Goal: Task Accomplishment & Management: Complete application form

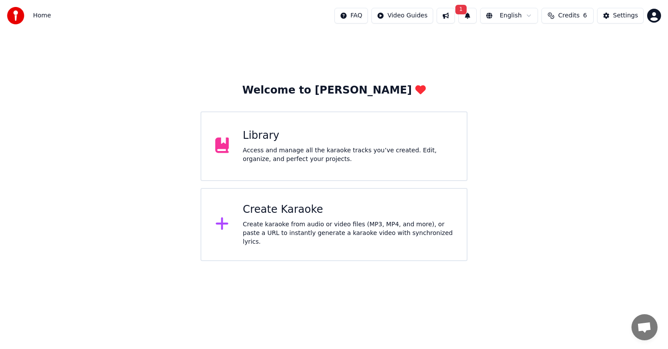
click at [286, 156] on div "Access and manage all the karaoke tracks you’ve created. Edit, organize, and pe…" at bounding box center [348, 154] width 210 height 17
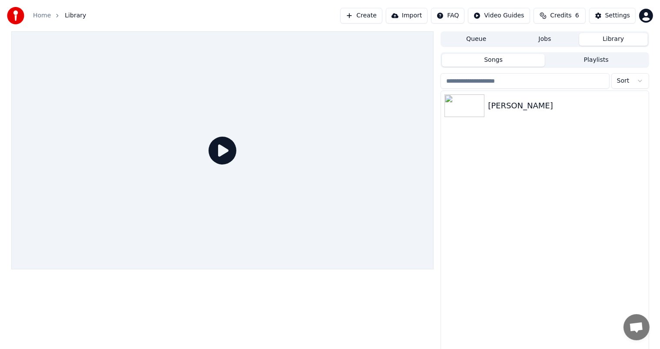
click at [222, 150] on icon at bounding box center [223, 150] width 28 height 28
click at [502, 113] on div "Đường Trần Lá Đổ" at bounding box center [544, 106] width 207 height 30
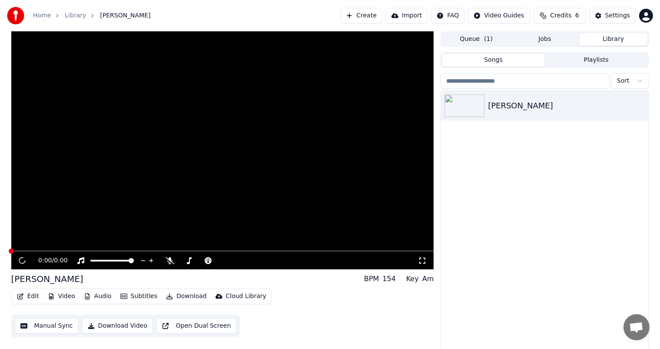
click at [186, 297] on button "Download" at bounding box center [187, 296] width 48 height 12
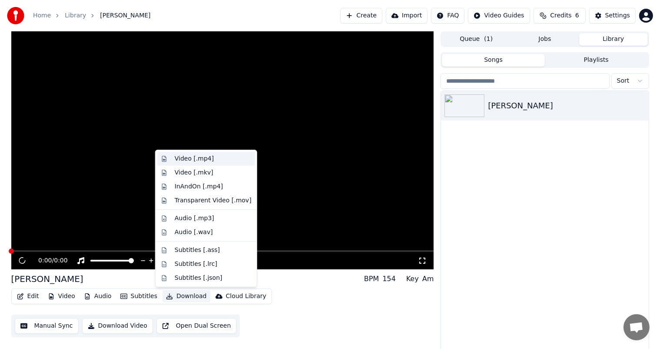
click at [193, 159] on div "Video [.mp4]" at bounding box center [194, 158] width 39 height 9
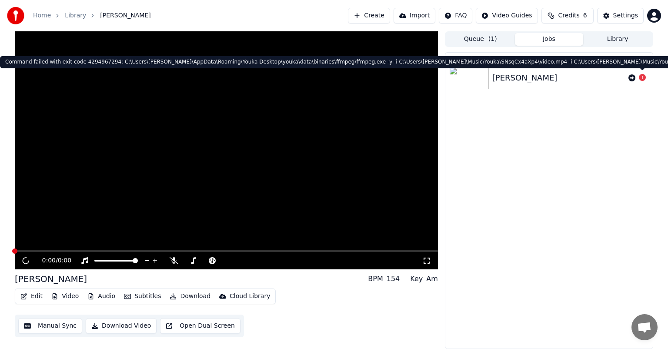
click at [643, 79] on icon at bounding box center [641, 77] width 7 height 7
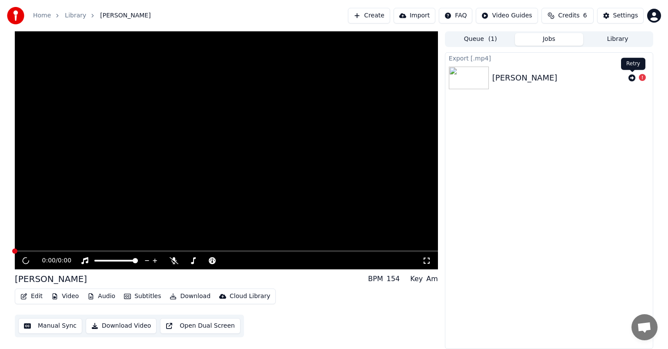
click at [630, 76] on icon at bounding box center [631, 77] width 7 height 7
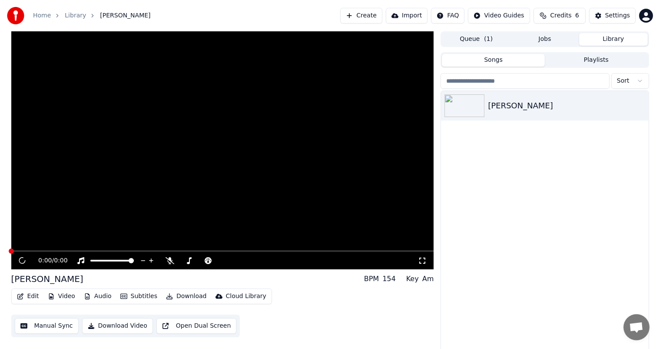
click at [614, 40] on button "Library" at bounding box center [613, 39] width 69 height 13
click at [534, 107] on div "Đường Trần Lá Đổ" at bounding box center [562, 106] width 148 height 12
click at [643, 104] on icon "button" at bounding box center [641, 105] width 9 height 7
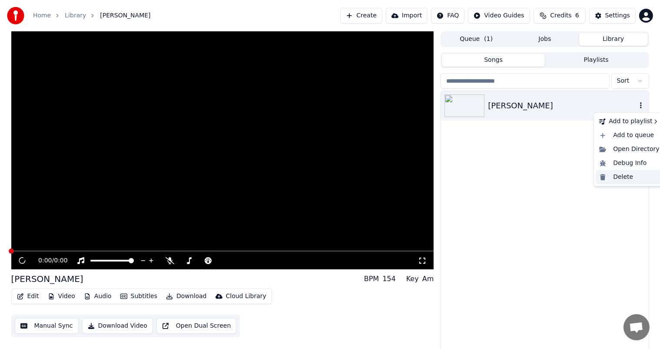
click at [630, 178] on div "Delete" at bounding box center [629, 177] width 67 height 14
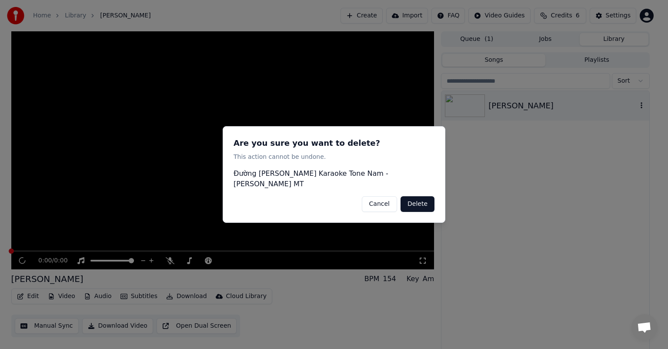
click at [412, 200] on button "Delete" at bounding box center [417, 204] width 34 height 16
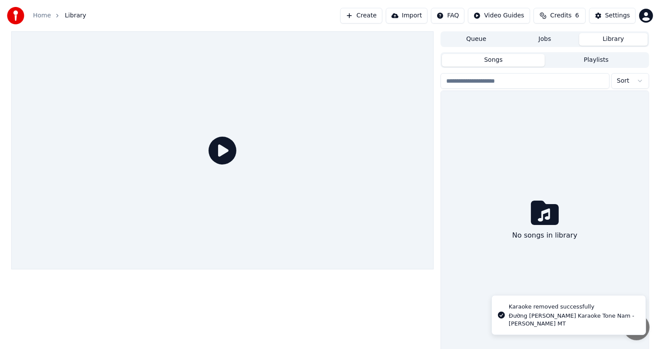
click at [590, 61] on button "Playlists" at bounding box center [596, 60] width 103 height 13
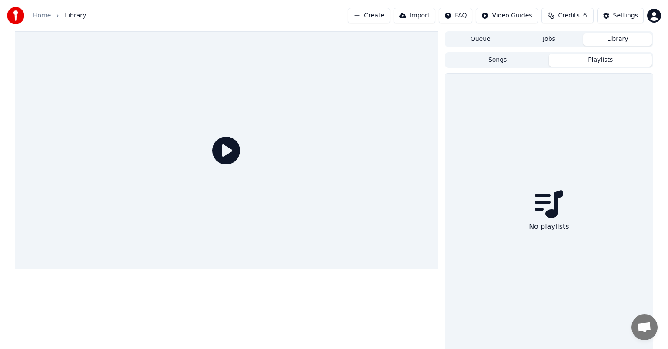
click at [558, 38] on button "Jobs" at bounding box center [549, 39] width 69 height 13
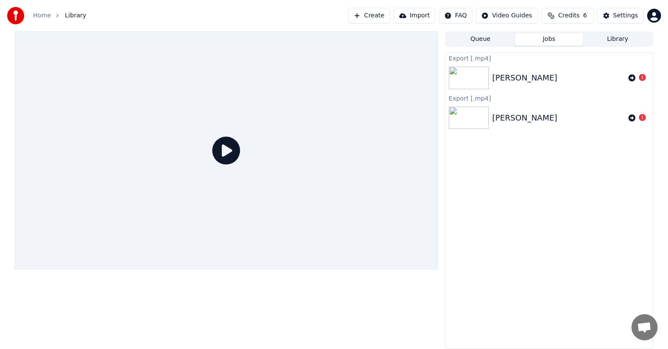
click at [577, 77] on div "Đường Trần Lá Đổ" at bounding box center [558, 78] width 133 height 12
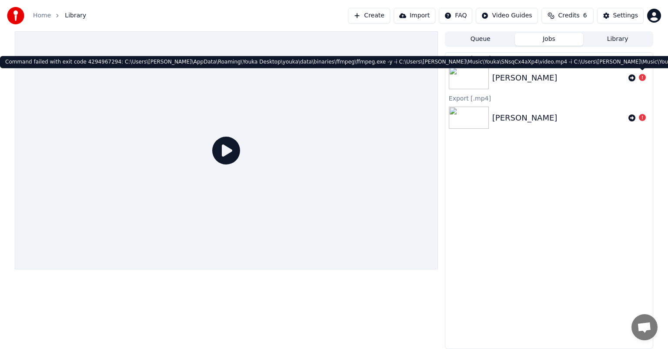
click at [643, 77] on icon at bounding box center [641, 77] width 7 height 7
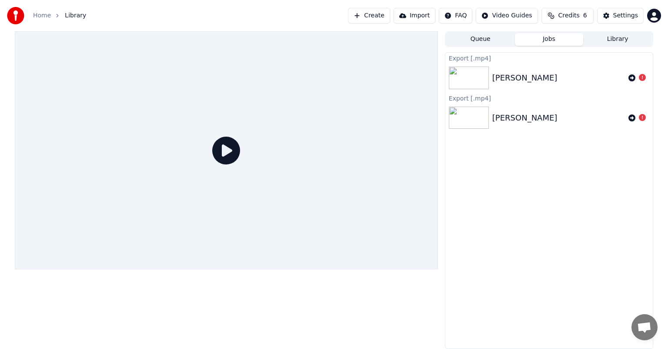
click at [576, 116] on div "Đường Trần Lá Đổ" at bounding box center [558, 118] width 133 height 12
click at [225, 157] on icon at bounding box center [226, 150] width 28 height 28
click at [221, 144] on icon at bounding box center [226, 150] width 28 height 28
click at [488, 130] on div "Đường Trần Lá Đổ" at bounding box center [548, 118] width 207 height 30
click at [631, 76] on icon at bounding box center [631, 77] width 7 height 7
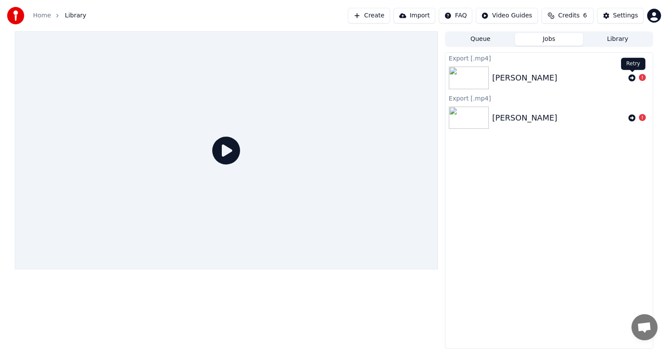
click at [632, 81] on icon at bounding box center [631, 77] width 7 height 7
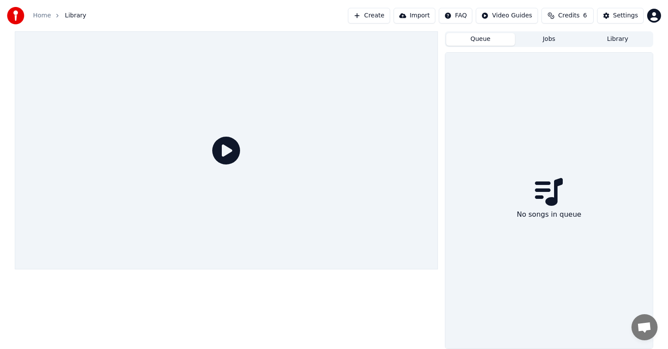
click at [490, 40] on button "Queue" at bounding box center [480, 39] width 69 height 13
click at [550, 46] on div "Queue Jobs Library" at bounding box center [549, 39] width 208 height 16
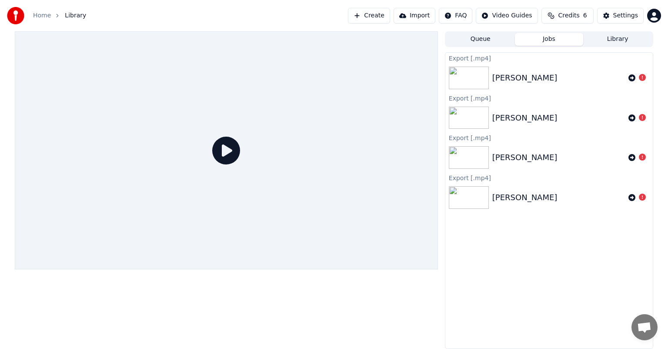
click at [548, 40] on button "Jobs" at bounding box center [549, 39] width 69 height 13
click at [643, 77] on icon at bounding box center [641, 77] width 7 height 7
click at [390, 17] on button "Create" at bounding box center [369, 16] width 42 height 16
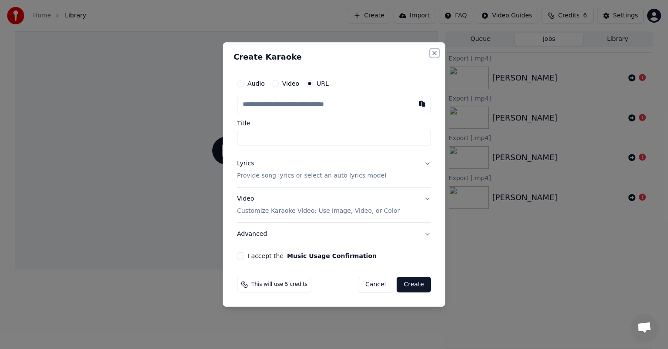
click at [432, 53] on button "Close" at bounding box center [434, 53] width 7 height 7
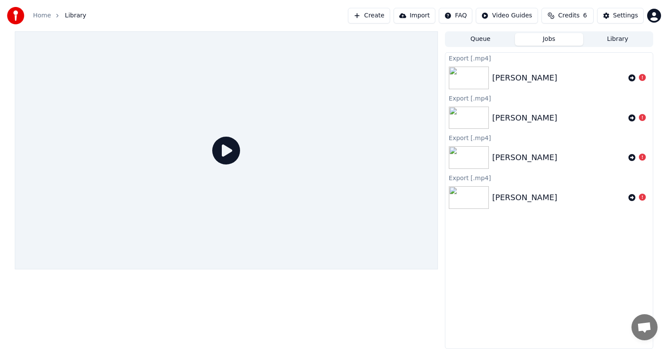
click at [380, 17] on button "Create" at bounding box center [369, 16] width 42 height 16
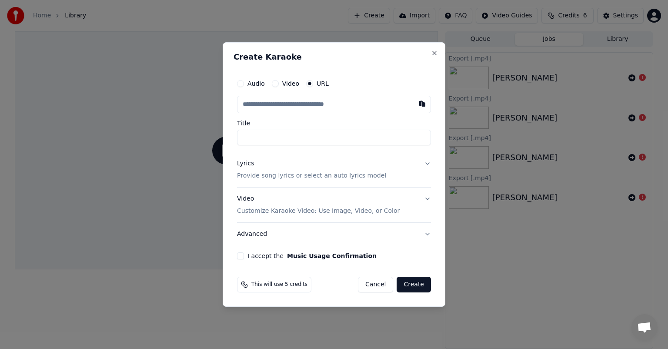
type input "**********"
click at [242, 256] on button "I accept the Music Usage Confirmation" at bounding box center [240, 255] width 7 height 7
click at [409, 289] on button "Create" at bounding box center [413, 284] width 34 height 16
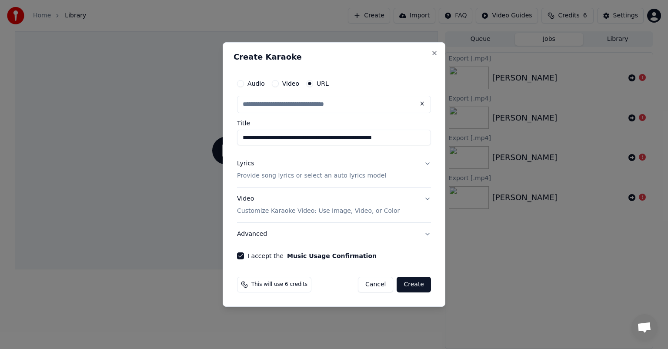
type input "**********"
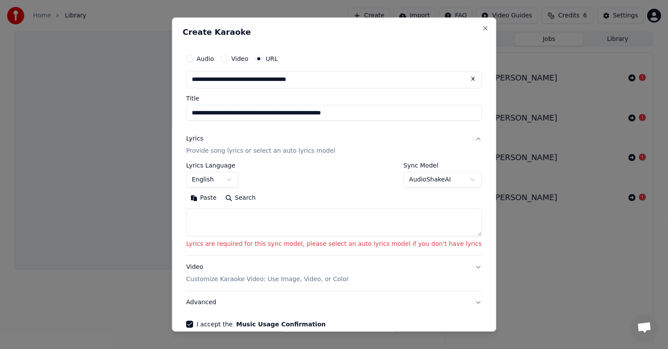
click at [257, 216] on textarea at bounding box center [334, 222] width 296 height 28
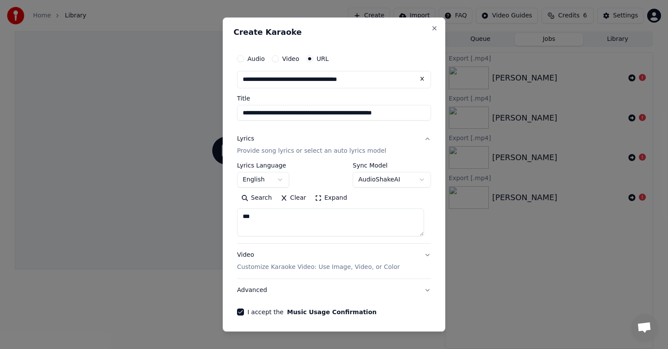
click at [292, 219] on textarea "***" at bounding box center [330, 222] width 187 height 28
type textarea "*"
type textarea "**"
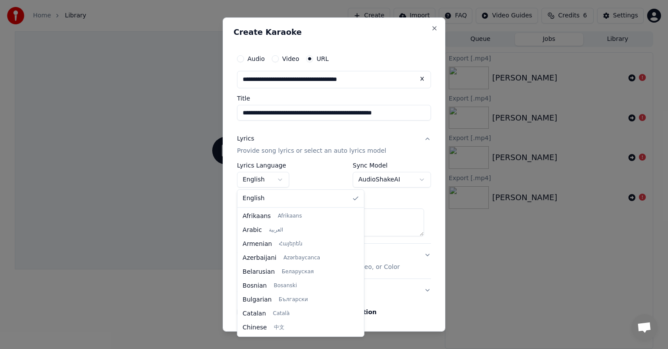
click at [283, 181] on body "**********" at bounding box center [334, 174] width 668 height 349
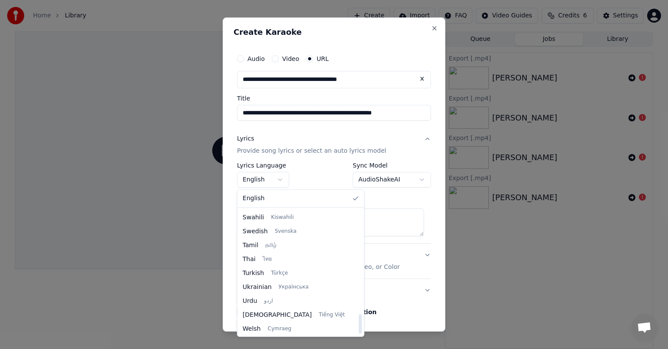
scroll to position [667, 0]
drag, startPoint x: 333, startPoint y: 259, endPoint x: 325, endPoint y: 327, distance: 68.8
click at [359, 327] on div at bounding box center [360, 324] width 3 height 20
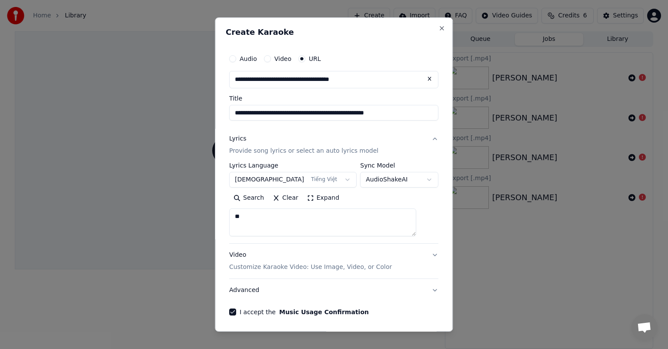
scroll to position [31, 0]
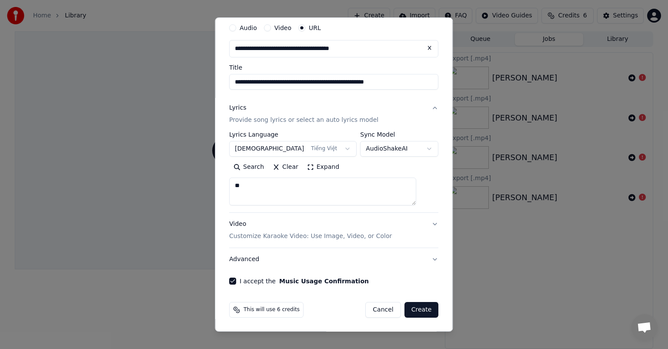
click at [415, 313] on button "Create" at bounding box center [421, 310] width 34 height 16
select select "**"
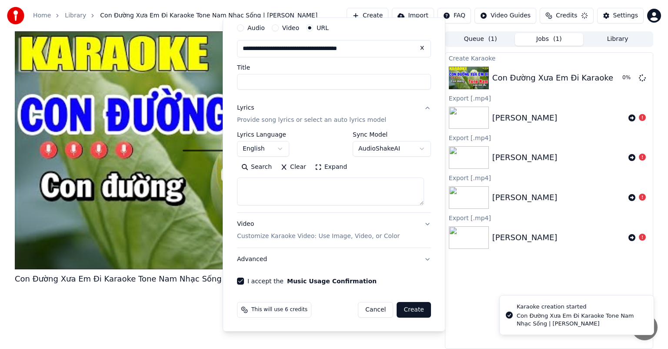
select select
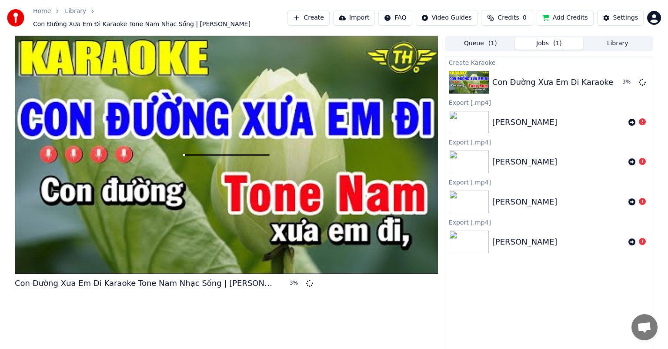
click at [476, 38] on button "Queue ( 1 )" at bounding box center [480, 43] width 69 height 13
click at [538, 42] on button "Jobs ( 1 )" at bounding box center [549, 43] width 69 height 13
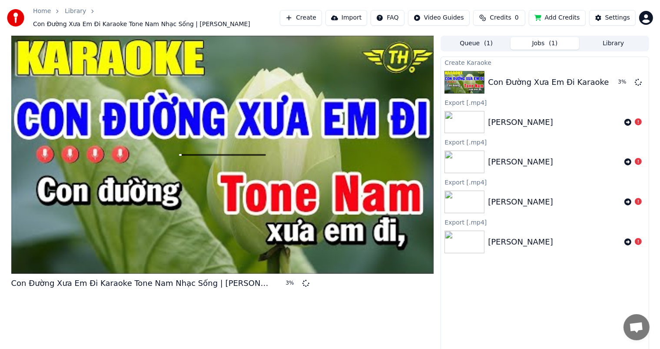
click at [614, 43] on button "Library" at bounding box center [613, 43] width 69 height 13
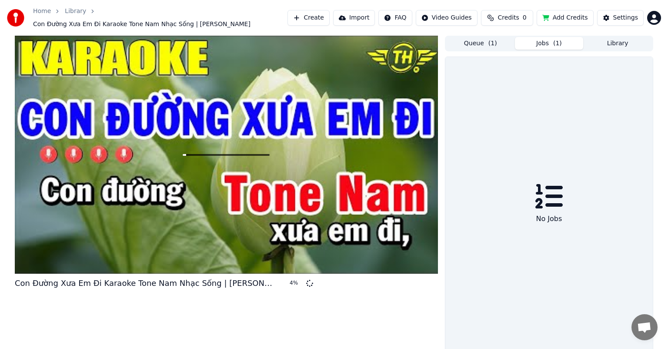
click at [547, 42] on button "Jobs ( 1 )" at bounding box center [549, 43] width 69 height 13
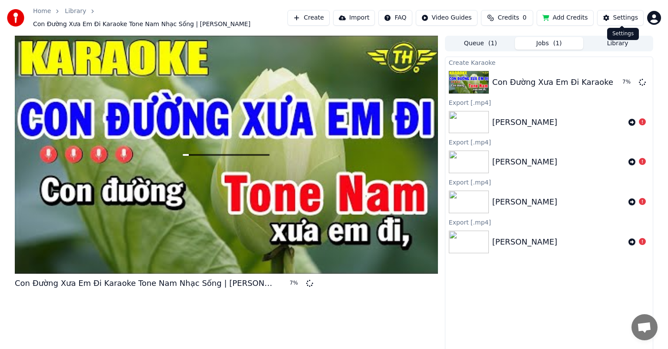
click at [621, 17] on div "Settings" at bounding box center [625, 17] width 25 height 9
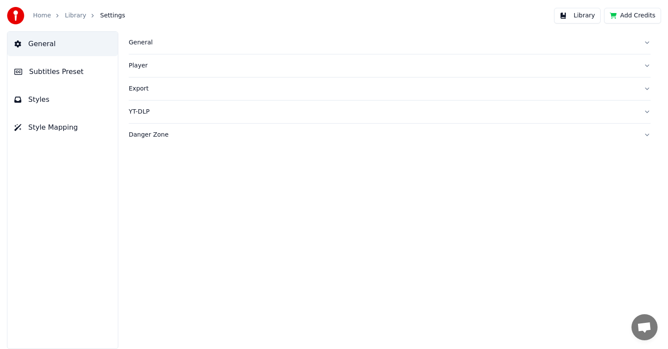
click at [34, 16] on link "Home" at bounding box center [42, 15] width 18 height 9
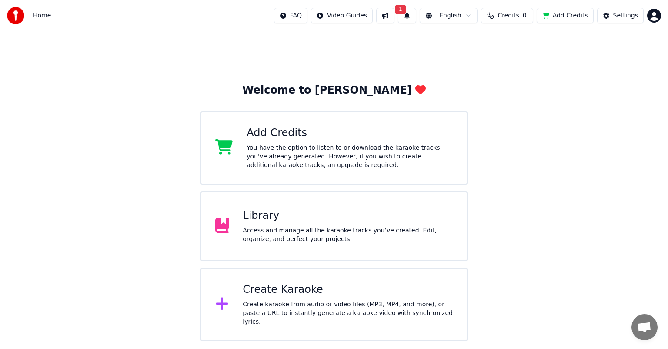
click at [343, 223] on div "Library Access and manage all the karaoke tracks you’ve created. Edit, organize…" at bounding box center [348, 226] width 210 height 35
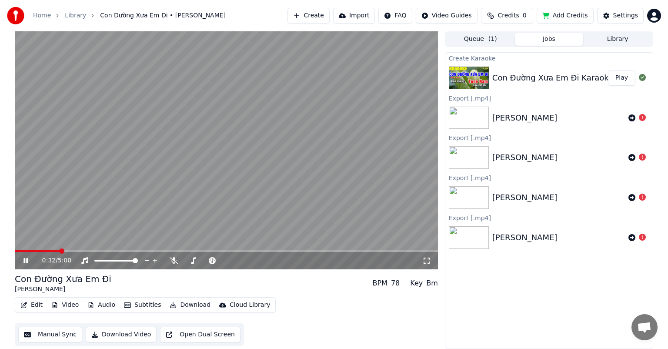
click at [28, 259] on icon at bounding box center [32, 260] width 20 height 7
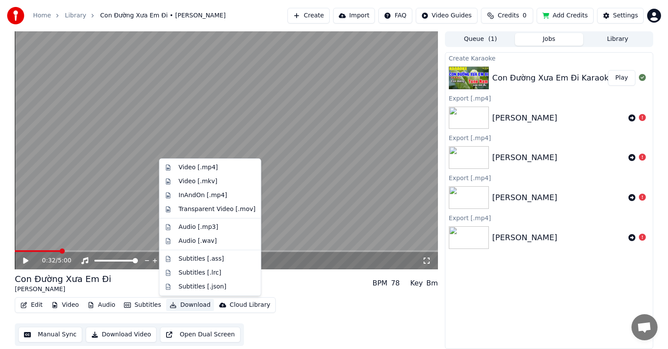
click at [186, 305] on button "Download" at bounding box center [190, 305] width 48 height 12
click at [200, 170] on div "Video [.mp4]" at bounding box center [198, 167] width 39 height 9
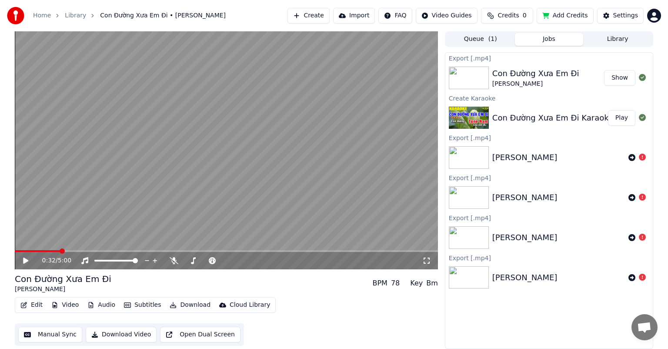
click at [613, 78] on button "Show" at bounding box center [619, 78] width 31 height 16
click at [613, 40] on button "Library" at bounding box center [617, 39] width 69 height 13
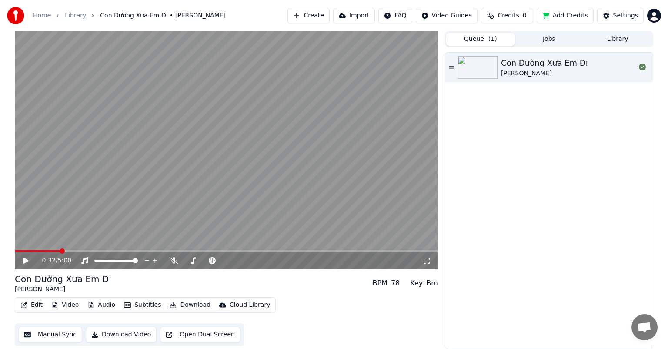
click at [468, 37] on button "Queue ( 1 )" at bounding box center [480, 39] width 69 height 13
click at [324, 17] on button "Create" at bounding box center [308, 16] width 42 height 16
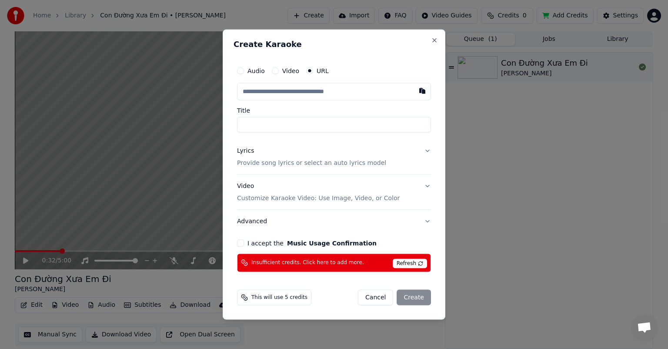
click at [268, 92] on input "text" at bounding box center [334, 91] width 194 height 17
type input "**********"
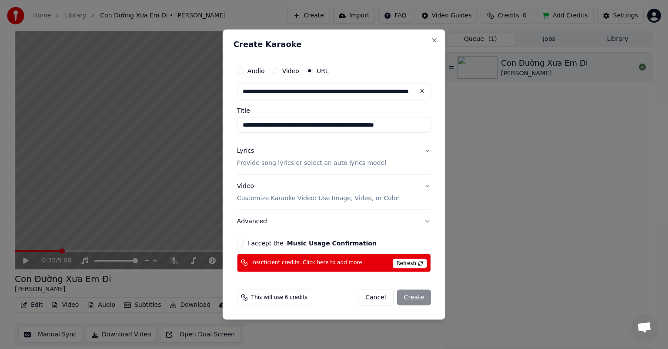
type input "**********"
click at [244, 242] on div "I accept the Music Usage Confirmation" at bounding box center [334, 242] width 194 height 7
click at [421, 266] on span "Refresh" at bounding box center [409, 263] width 34 height 10
click at [242, 244] on button "I accept the Music Usage Confirmation" at bounding box center [240, 242] width 7 height 7
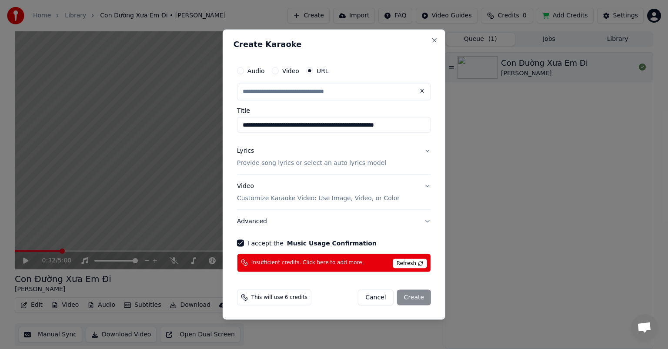
click at [429, 153] on button "Lyrics Provide song lyrics or select an auto lyrics model" at bounding box center [334, 157] width 194 height 35
type input "**********"
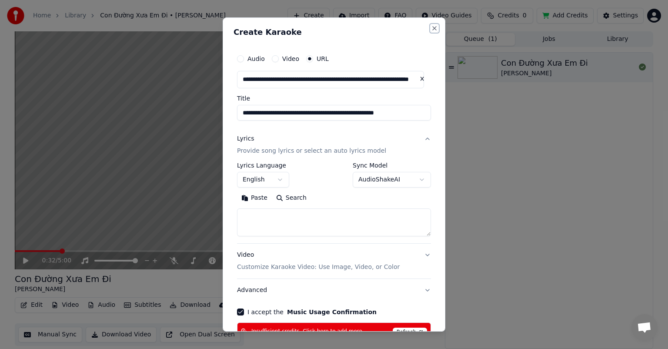
click at [431, 28] on button "Close" at bounding box center [434, 28] width 7 height 7
select select
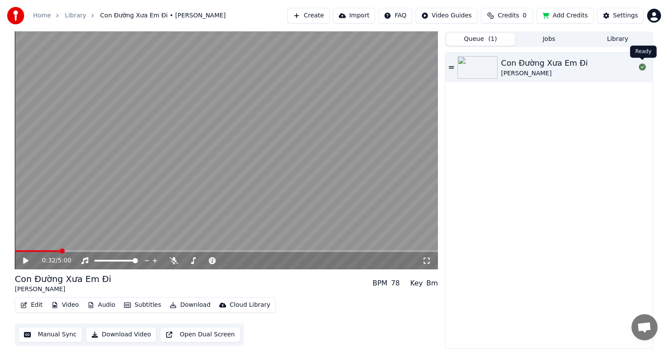
click at [641, 66] on icon at bounding box center [641, 66] width 7 height 7
click at [449, 66] on icon at bounding box center [451, 67] width 5 height 2
click at [24, 261] on icon at bounding box center [25, 260] width 4 height 5
click at [451, 66] on icon at bounding box center [451, 67] width 5 height 6
click at [488, 126] on div "Con Đường Xưa Em Đi Trọng Hiếu" at bounding box center [548, 201] width 207 height 296
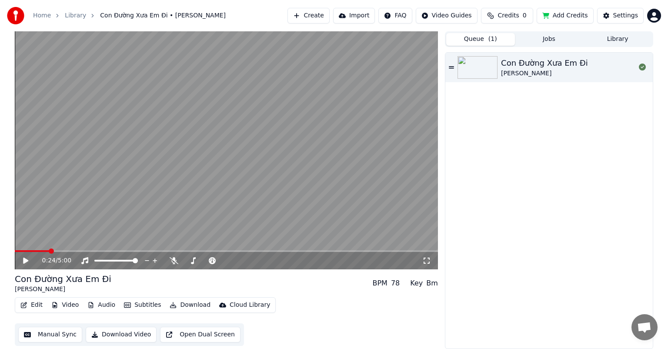
click at [541, 47] on div "Queue ( 1 ) Jobs Library Con Đường Xưa Em Đi Trọng Hiếu" at bounding box center [549, 189] width 208 height 317
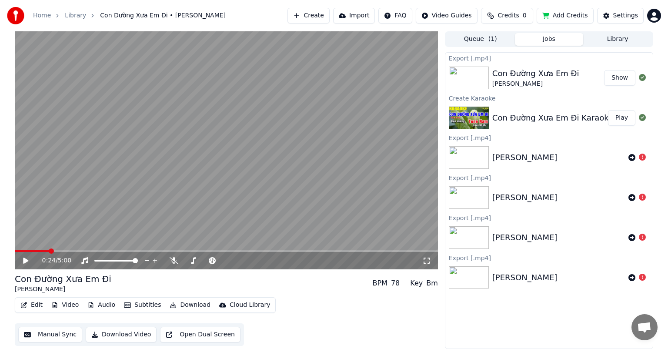
click at [540, 40] on button "Jobs" at bounding box center [549, 39] width 69 height 13
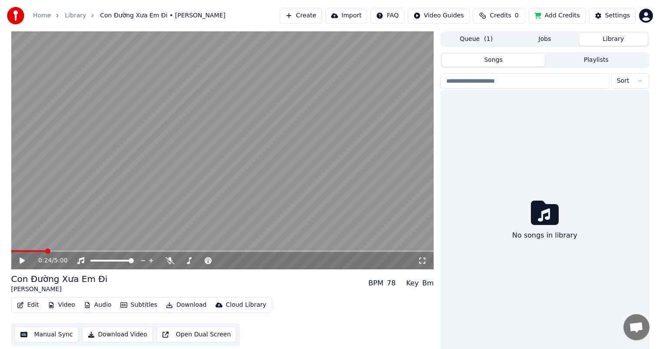
click at [603, 39] on button "Library" at bounding box center [613, 39] width 69 height 13
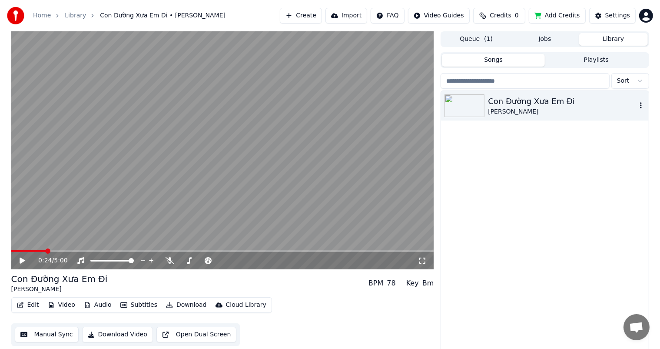
click at [640, 105] on icon "button" at bounding box center [641, 105] width 9 height 7
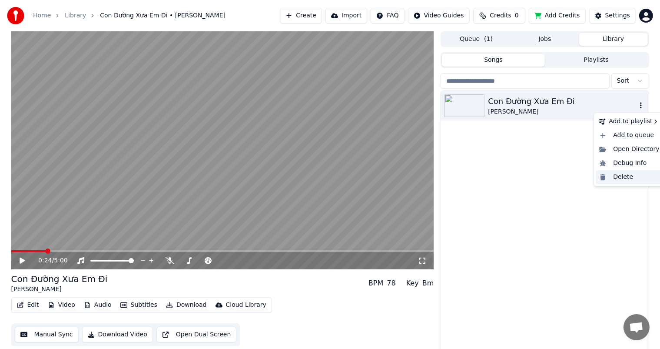
click at [626, 179] on div "Delete" at bounding box center [629, 177] width 67 height 14
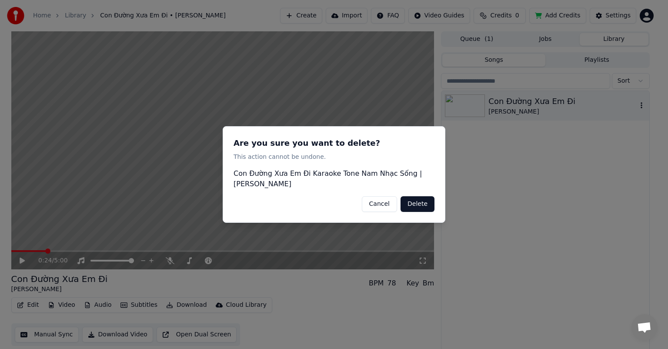
click at [421, 207] on button "Delete" at bounding box center [417, 204] width 34 height 16
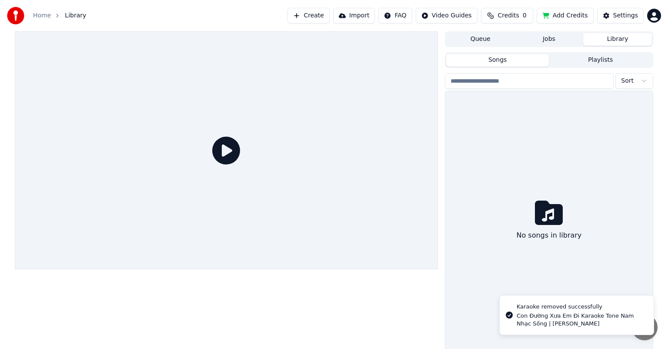
click at [555, 41] on button "Jobs" at bounding box center [549, 39] width 69 height 13
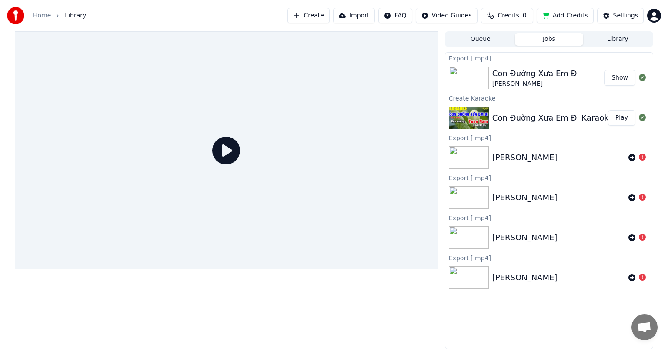
click at [491, 43] on button "Queue" at bounding box center [480, 39] width 69 height 13
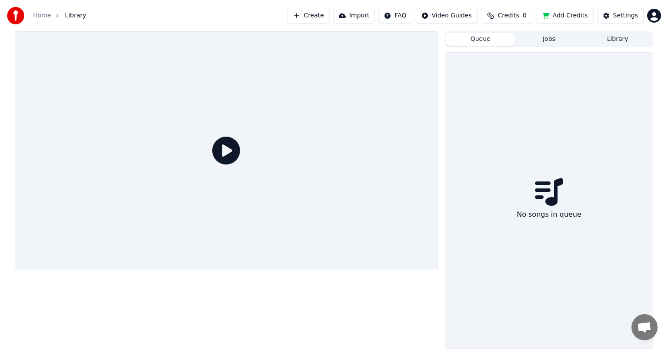
click at [546, 40] on button "Jobs" at bounding box center [549, 39] width 69 height 13
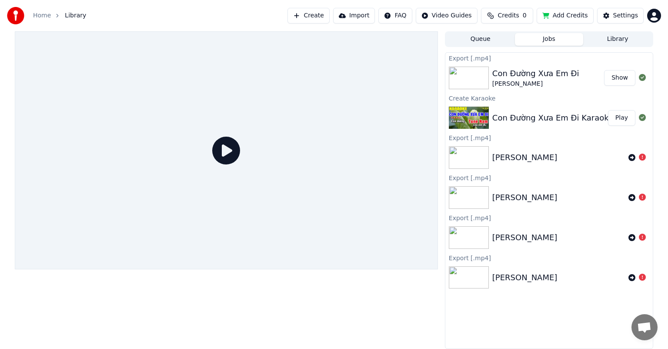
click at [621, 118] on button "Play" at bounding box center [621, 118] width 27 height 16
click at [217, 156] on icon at bounding box center [226, 150] width 28 height 28
click at [542, 122] on div "Con Đường Xưa Em Đi Karaoke Tone Nam Nhạc Sống | Trọng Hiếu" at bounding box center [631, 118] width 279 height 12
click at [552, 79] on div "Con Đường Xưa Em Đi" at bounding box center [535, 73] width 87 height 12
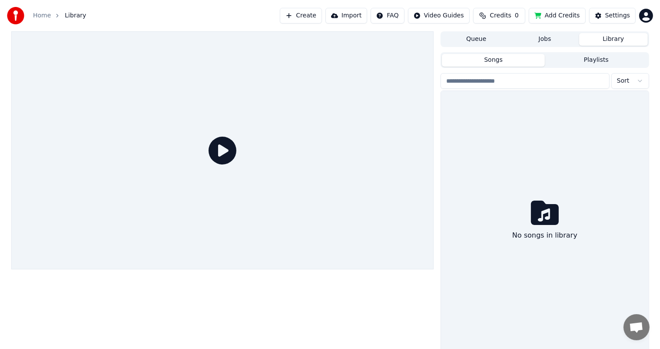
click at [614, 40] on button "Library" at bounding box center [613, 39] width 69 height 13
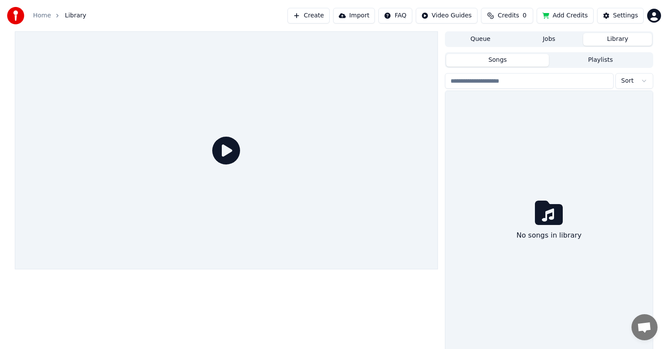
click at [548, 40] on button "Jobs" at bounding box center [549, 39] width 69 height 13
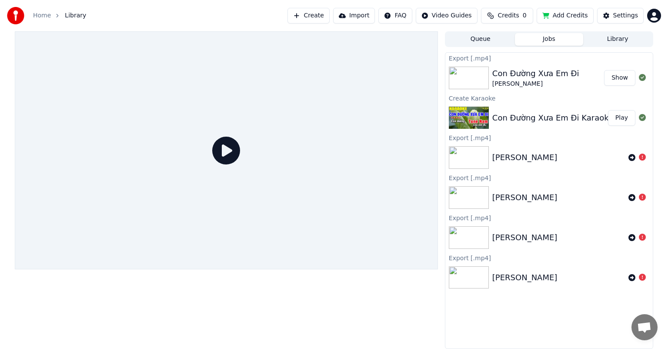
click at [485, 41] on button "Queue" at bounding box center [480, 39] width 69 height 13
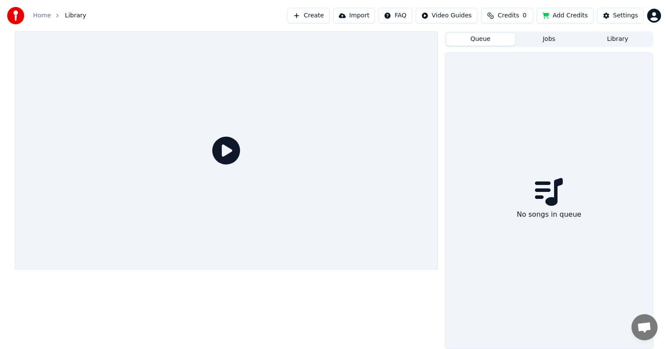
click at [542, 40] on button "Jobs" at bounding box center [549, 39] width 69 height 13
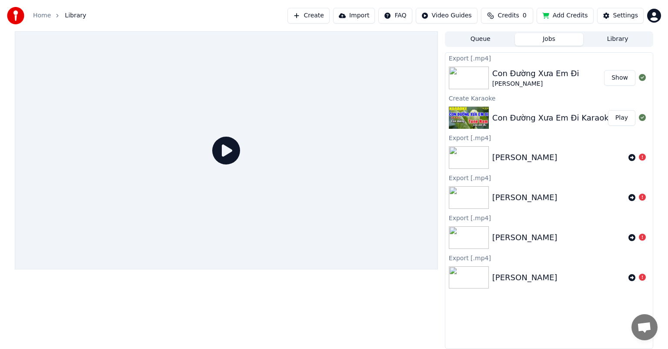
click at [224, 148] on icon at bounding box center [226, 150] width 28 height 28
click at [326, 16] on button "Create" at bounding box center [308, 16] width 42 height 16
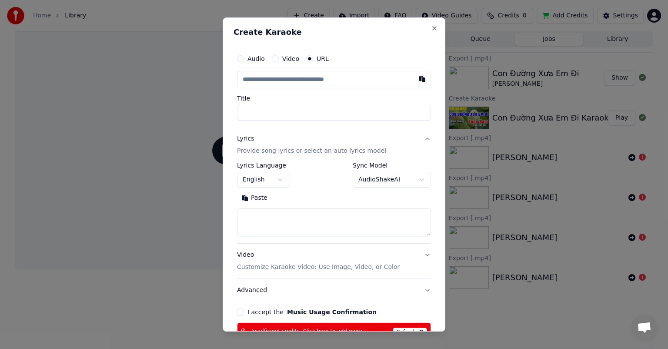
type input "**********"
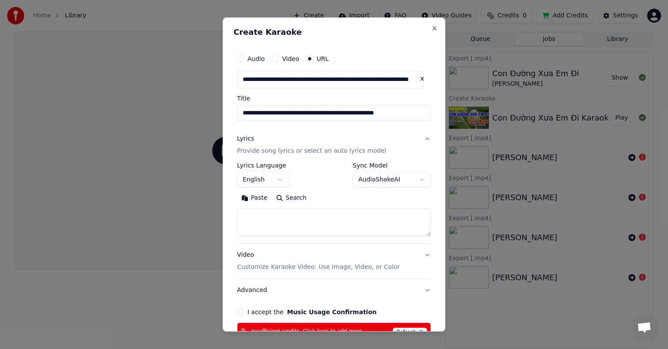
type input "**********"
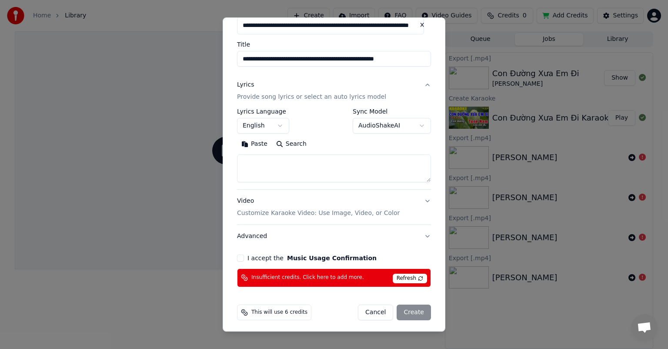
scroll to position [56, 0]
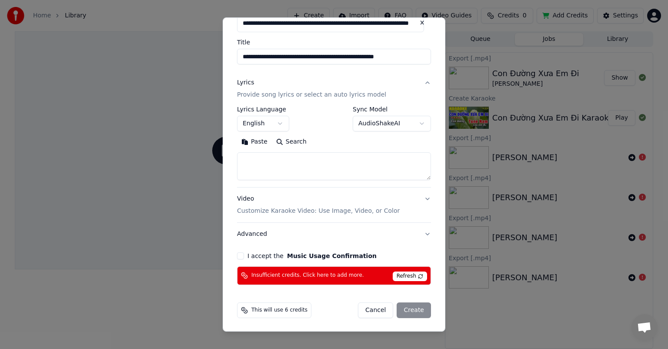
type input "**********"
click at [414, 275] on span "Refresh" at bounding box center [409, 276] width 34 height 10
click at [414, 276] on span "Refresh" at bounding box center [409, 276] width 34 height 10
click at [379, 308] on button "Cancel" at bounding box center [375, 310] width 35 height 16
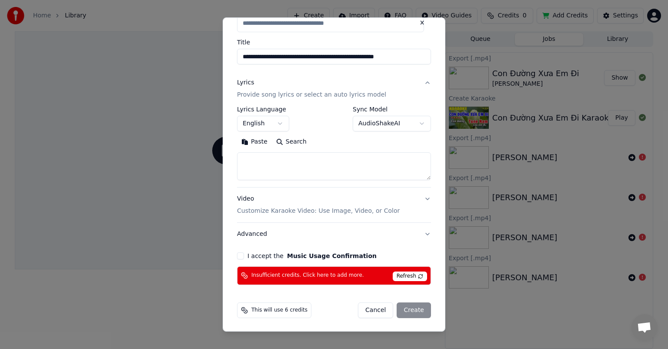
type input "**********"
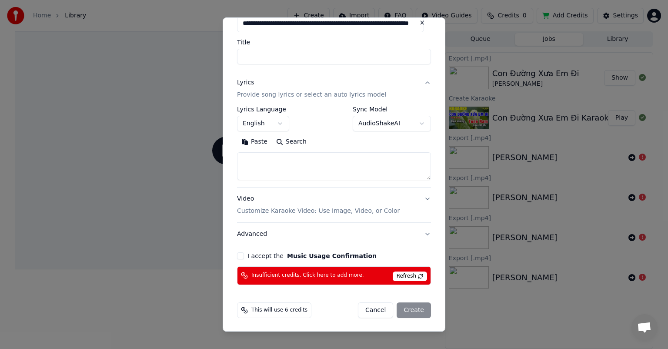
select select
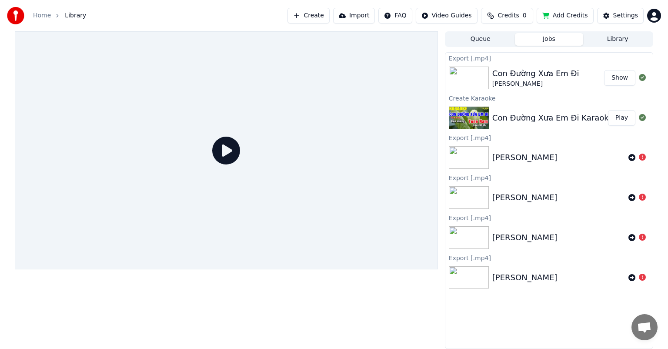
click at [327, 15] on button "Create" at bounding box center [308, 16] width 42 height 16
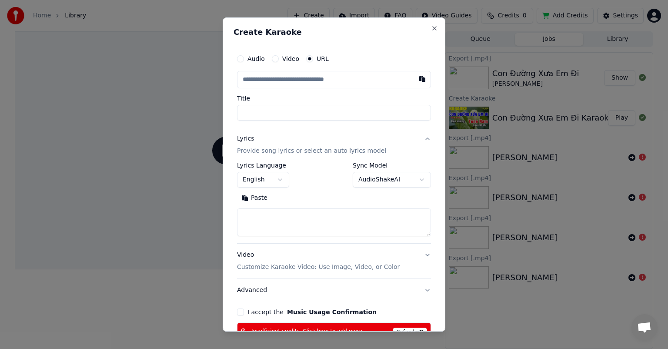
click at [422, 30] on h2 "Create Karaoke" at bounding box center [333, 32] width 201 height 8
click at [431, 27] on button "Close" at bounding box center [434, 28] width 7 height 7
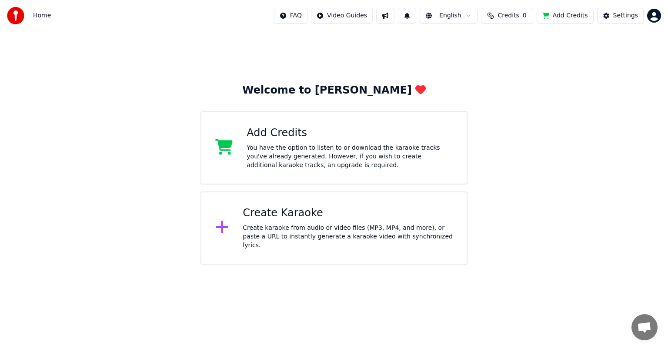
click at [568, 18] on button "Add Credits" at bounding box center [564, 16] width 57 height 16
click at [336, 230] on div "Create karaoke from audio or video files (MP3, MP4, and more), or paste a URL t…" at bounding box center [348, 236] width 210 height 26
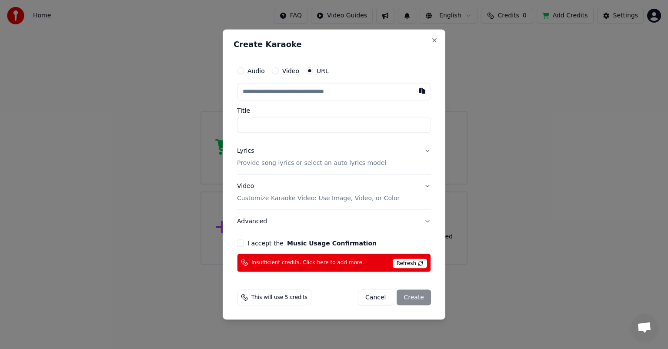
click at [399, 267] on span "Refresh" at bounding box center [409, 263] width 34 height 10
click at [239, 242] on button "I accept the Music Usage Confirmation" at bounding box center [240, 242] width 7 height 7
click at [284, 91] on input "text" at bounding box center [334, 91] width 194 height 17
paste input "**********"
type input "**********"
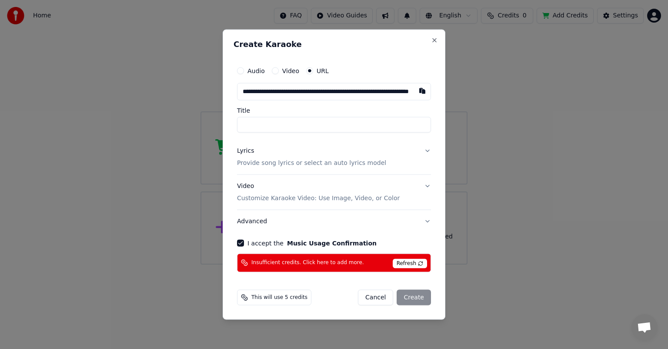
scroll to position [0, 54]
type input "**********"
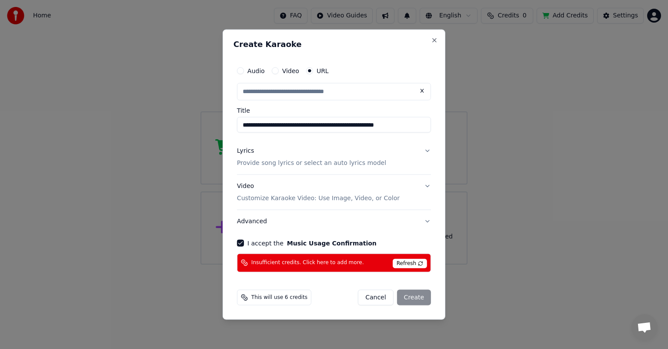
scroll to position [0, 0]
click at [241, 72] on button "Audio" at bounding box center [240, 70] width 7 height 7
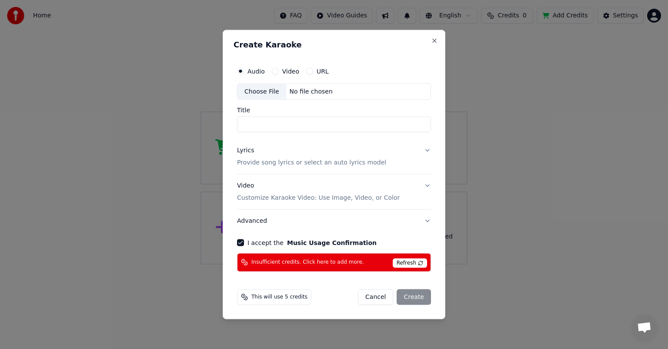
click at [273, 70] on button "Video" at bounding box center [275, 71] width 7 height 7
click at [242, 243] on button "I accept the Music Usage Confirmation" at bounding box center [240, 242] width 7 height 7
click at [433, 40] on button "Close" at bounding box center [434, 40] width 7 height 7
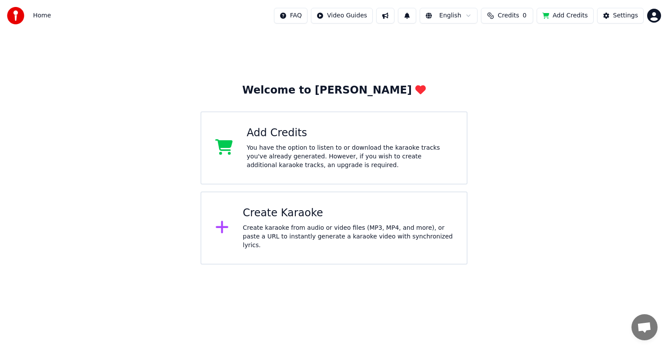
click at [319, 220] on div "Create Karaoke" at bounding box center [348, 213] width 210 height 14
